Goal: Navigation & Orientation: Go to known website

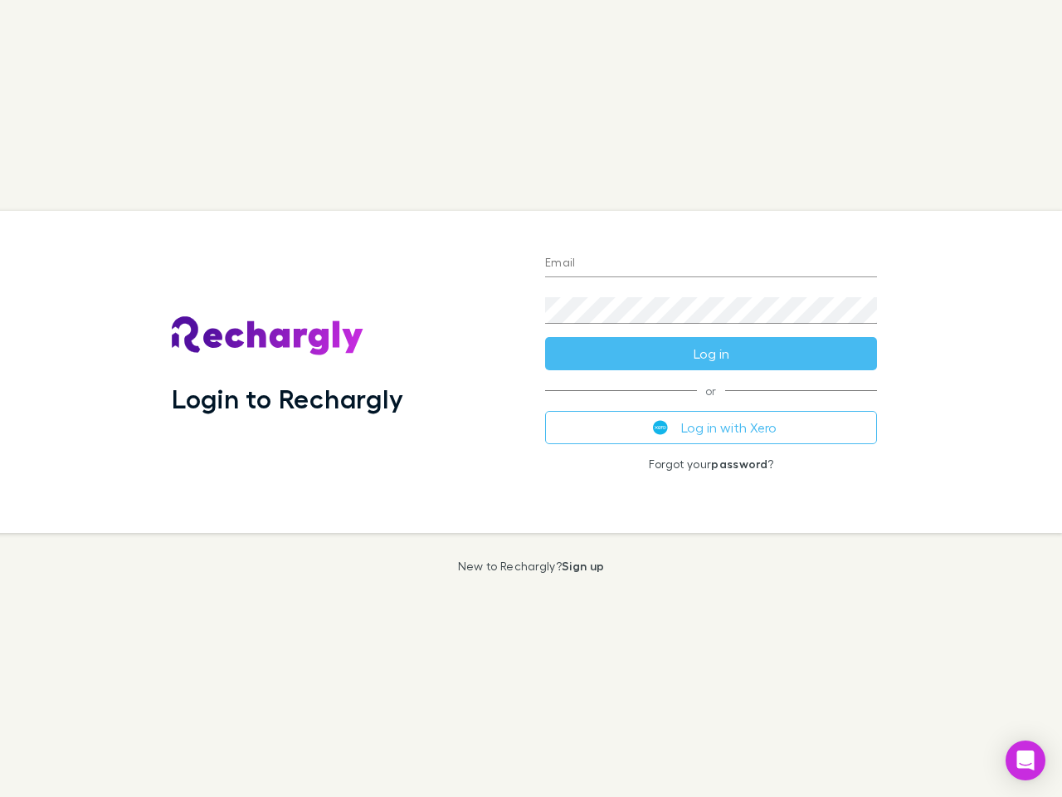
click at [531, 398] on div "Login to Rechargly" at bounding box center [344, 372] width 373 height 322
click at [711, 264] on input "Email" at bounding box center [711, 264] width 332 height 27
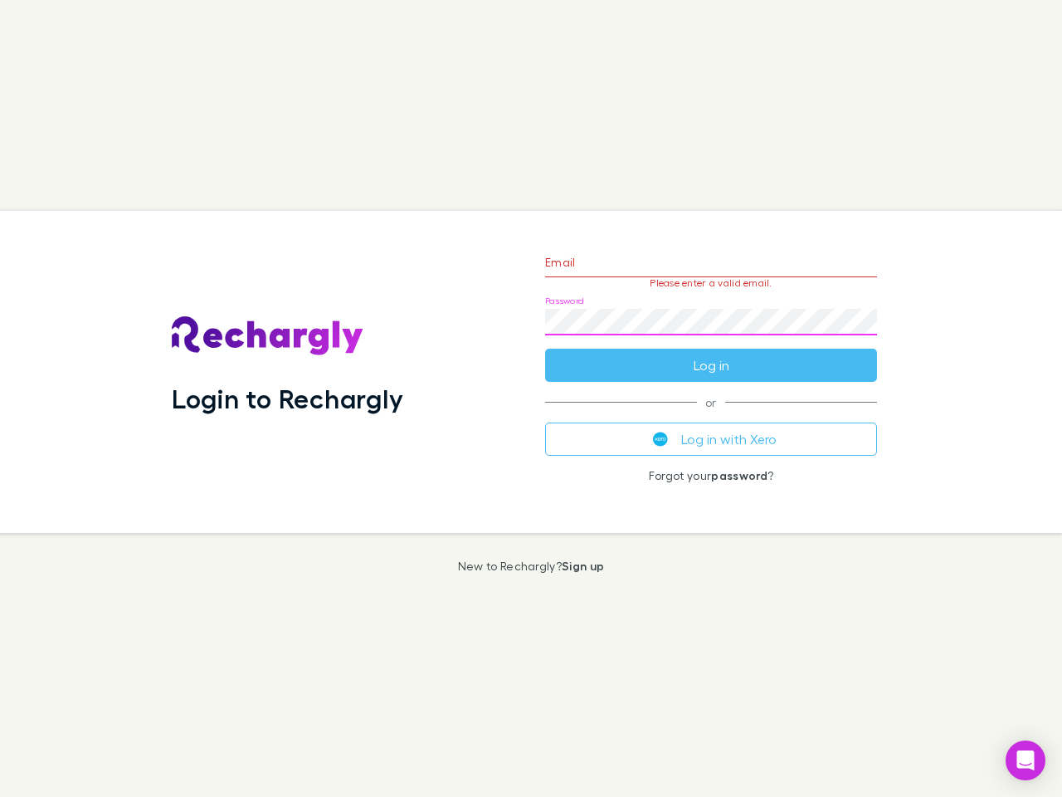
click at [711, 354] on form "Email Please enter a valid email. Password Log in" at bounding box center [711, 309] width 332 height 144
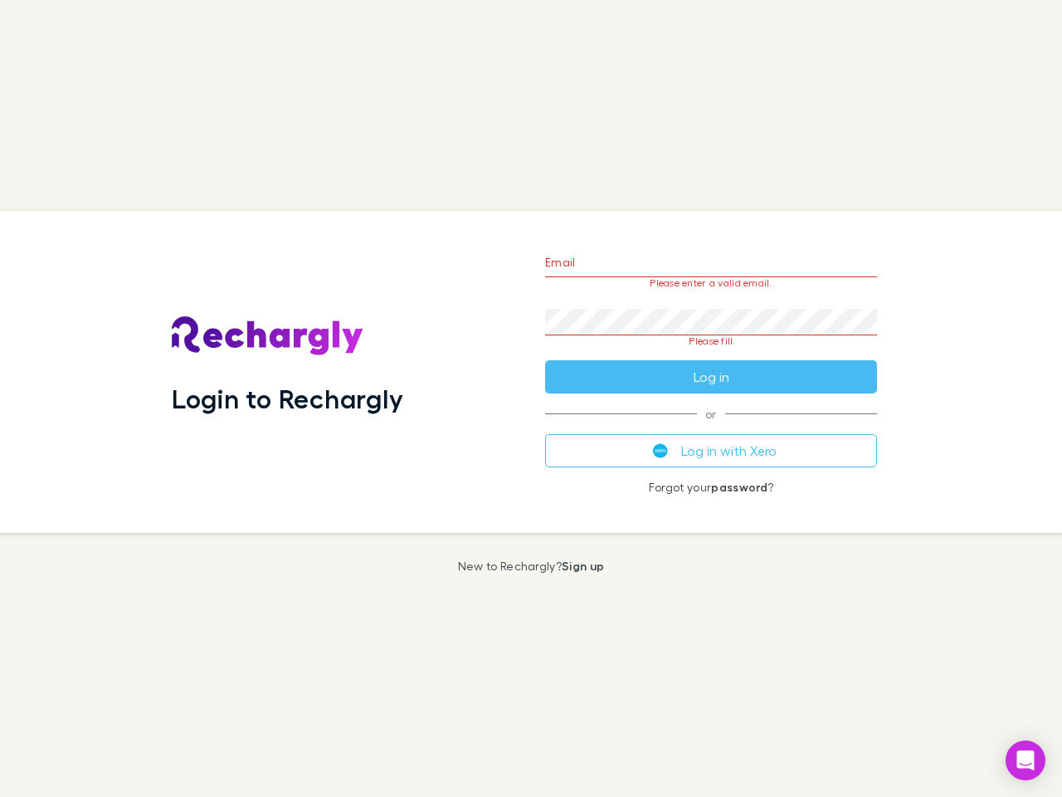
click at [711, 427] on div "Email Please enter a valid email. Password Please fill Log in or Log in with Xe…" at bounding box center [711, 372] width 358 height 322
click at [1026, 760] on icon "Open Intercom Messenger" at bounding box center [1025, 760] width 17 height 20
